Goal: Task Accomplishment & Management: Use online tool/utility

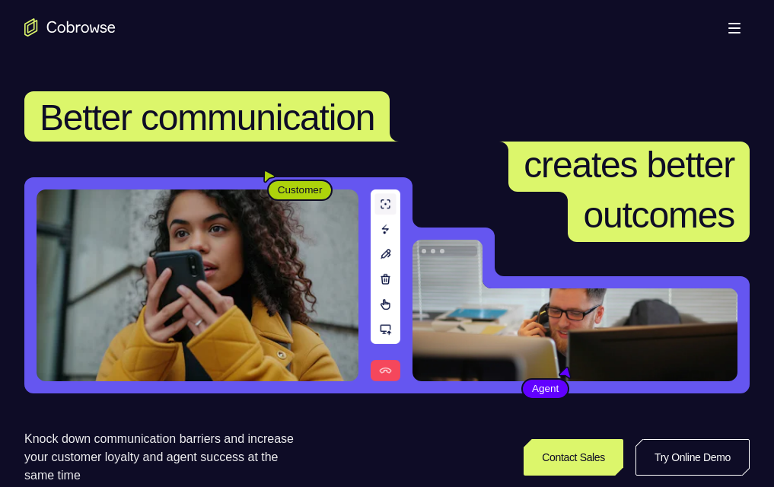
click at [667, 113] on link "Try Online Demo" at bounding box center [604, 456] width 279 height 37
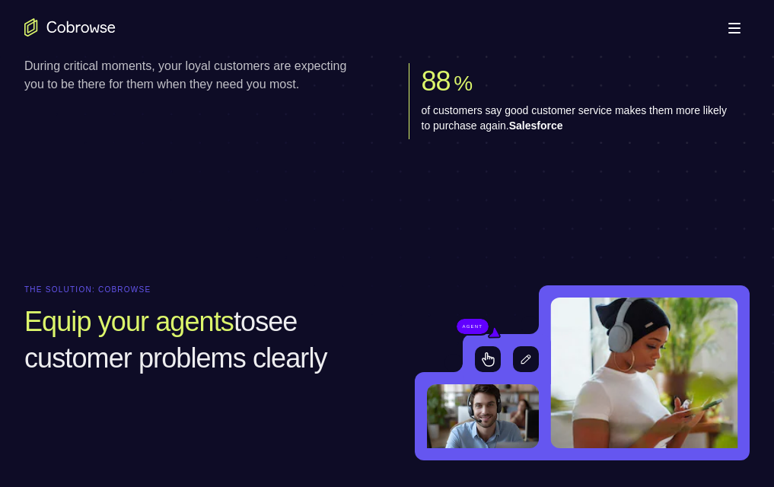
scroll to position [304, 0]
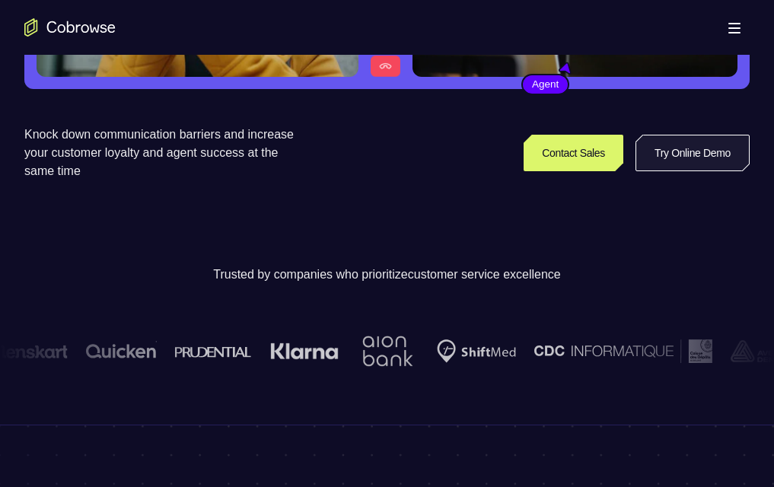
click at [635, 113] on link "Try Online Demo" at bounding box center [692, 153] width 114 height 37
